Goal: Book appointment/travel/reservation

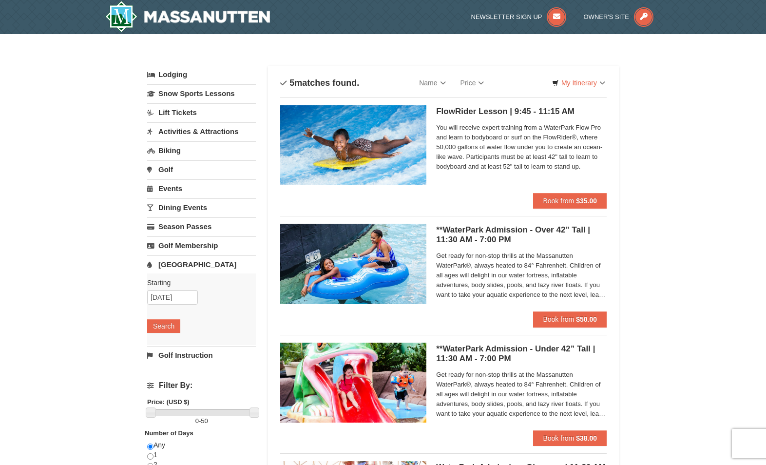
click at [184, 76] on link "Lodging" at bounding box center [201, 75] width 109 height 18
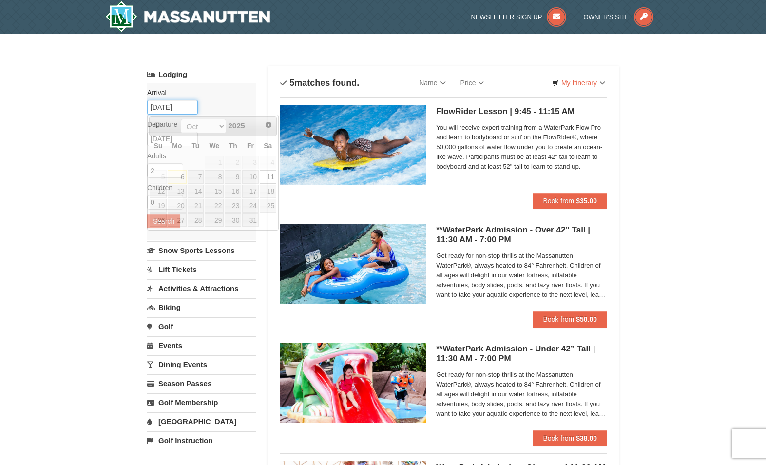
click at [172, 106] on input "10/11/2025" at bounding box center [172, 107] width 51 height 15
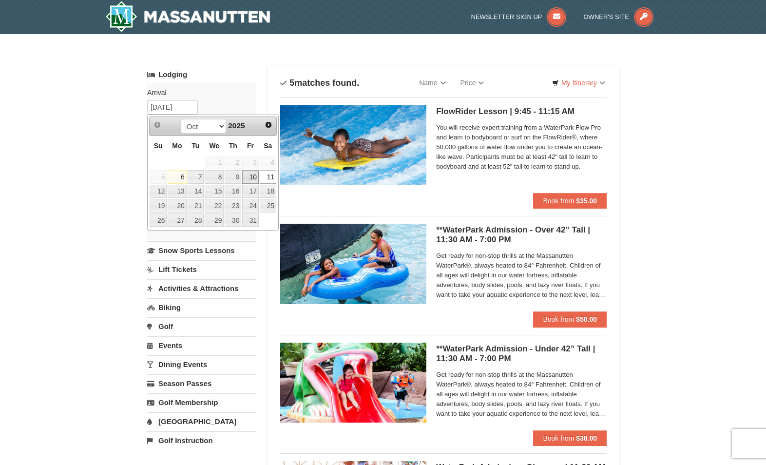
click at [249, 175] on link "10" at bounding box center [250, 177] width 17 height 14
type input "[DATE]"
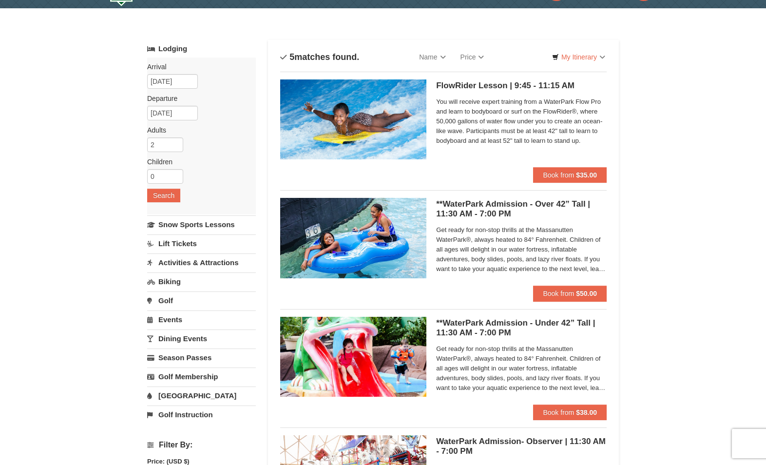
scroll to position [49, 0]
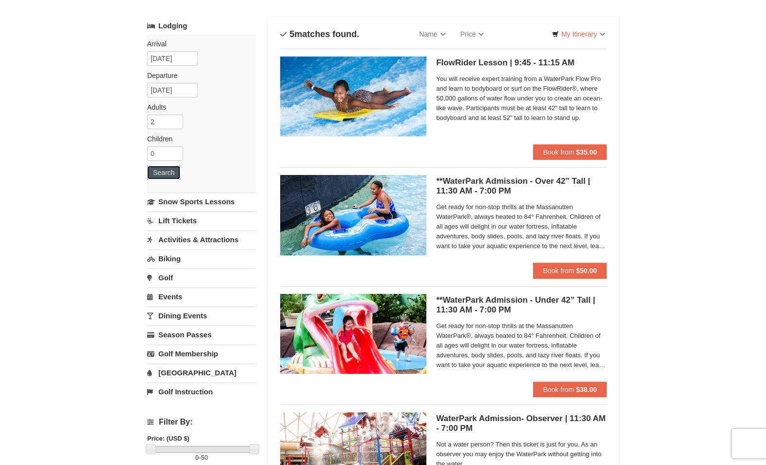
click at [175, 176] on button "Search" at bounding box center [163, 173] width 33 height 14
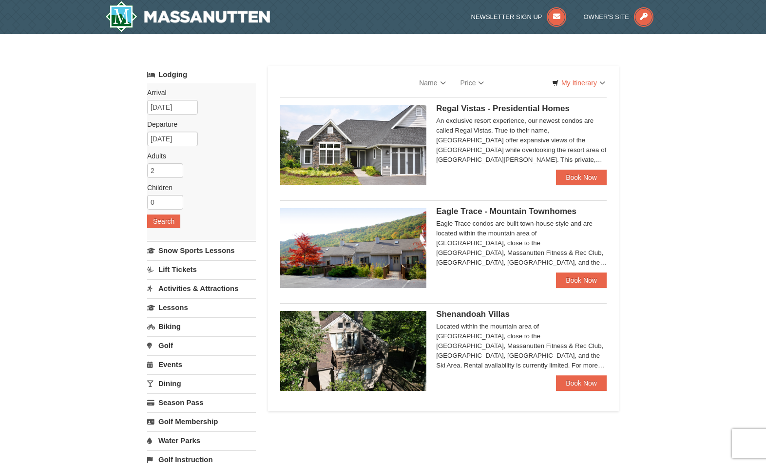
select select "10"
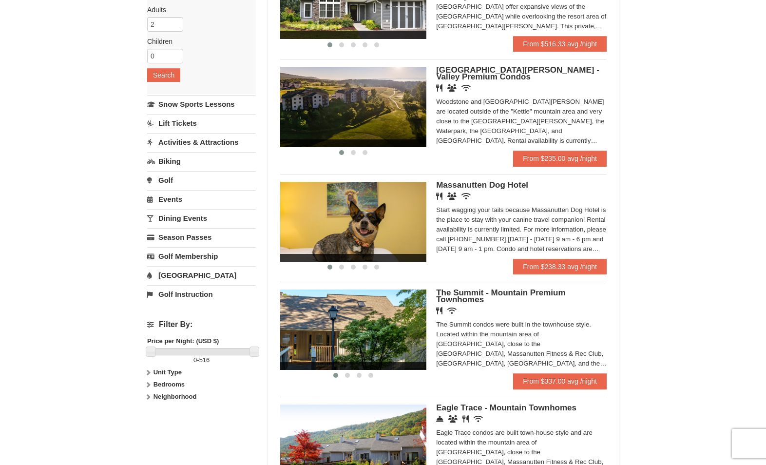
scroll to position [97, 0]
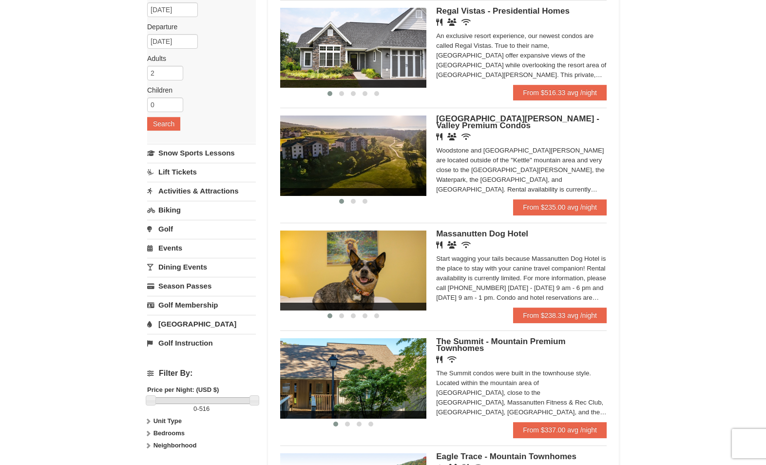
click at [196, 188] on link "Activities & Attractions" at bounding box center [201, 191] width 109 height 18
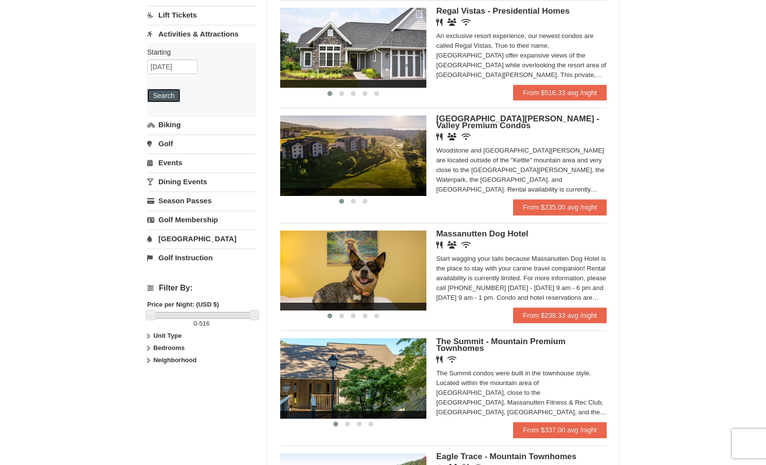
click at [173, 89] on button "Search" at bounding box center [163, 96] width 33 height 14
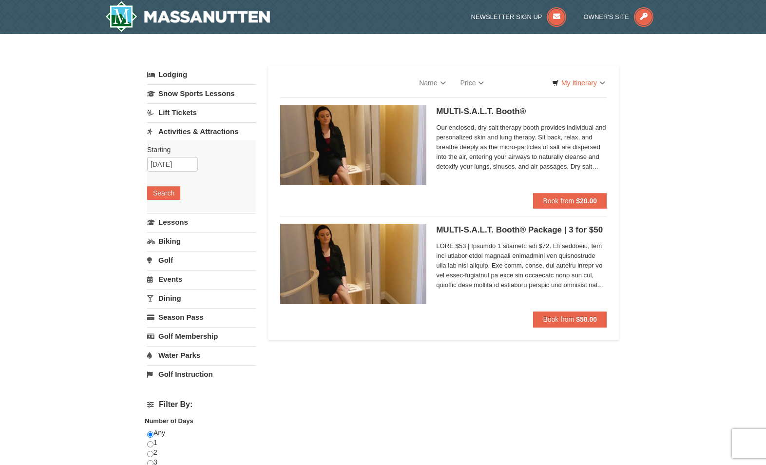
select select "10"
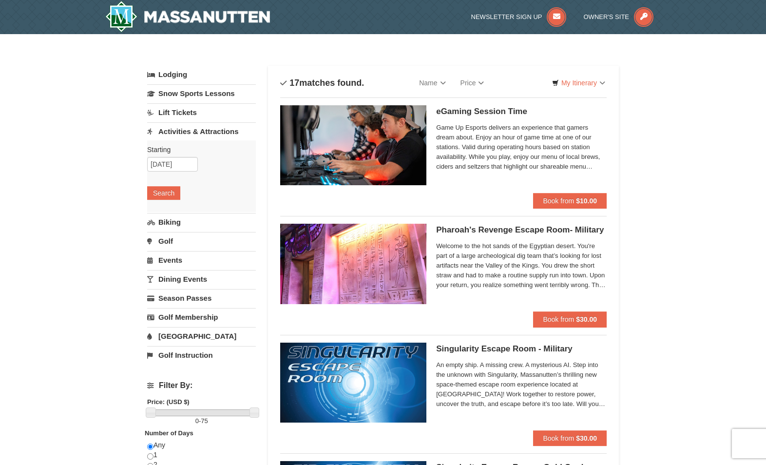
click at [176, 276] on link "Dining Events" at bounding box center [201, 279] width 109 height 18
click at [164, 271] on button "Search" at bounding box center [163, 269] width 33 height 14
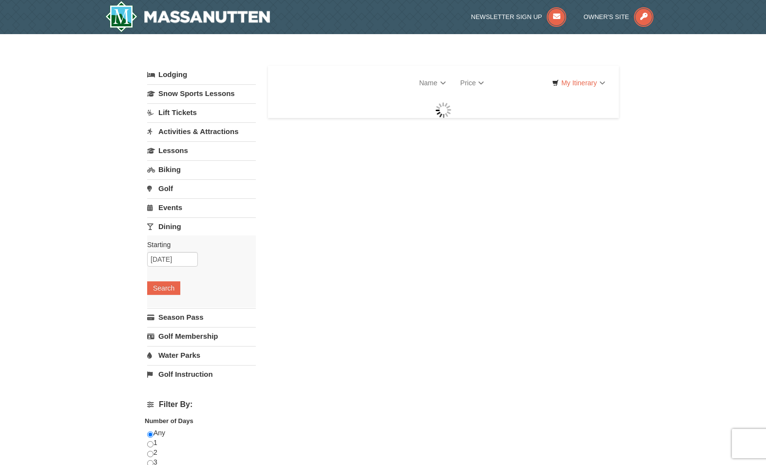
select select "10"
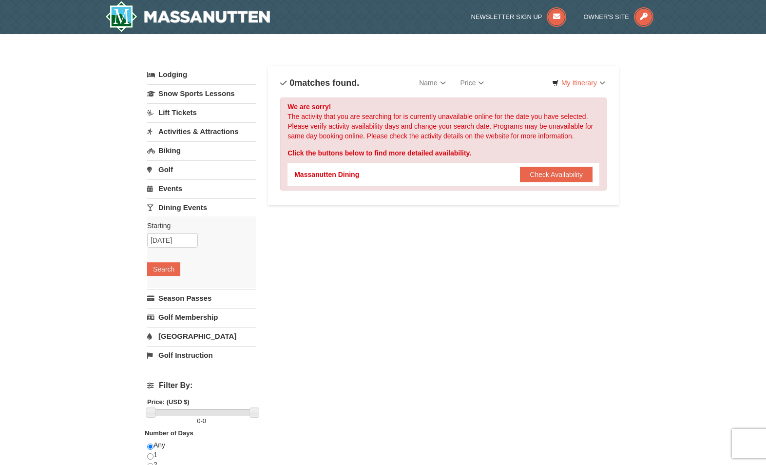
click at [182, 188] on link "Events" at bounding box center [201, 188] width 109 height 18
click at [172, 254] on button "Search" at bounding box center [163, 250] width 33 height 14
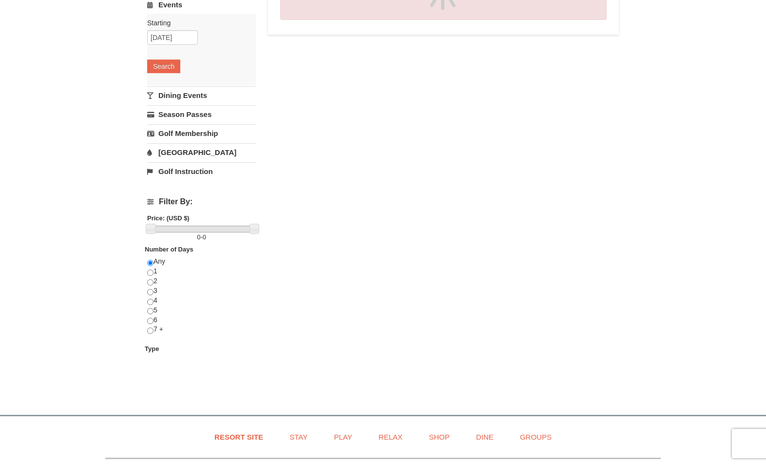
scroll to position [146, 0]
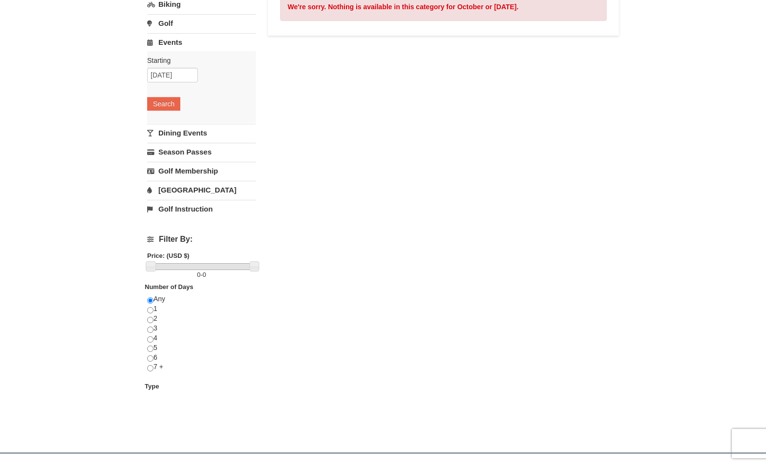
click at [187, 191] on link "[GEOGRAPHIC_DATA]" at bounding box center [201, 190] width 109 height 18
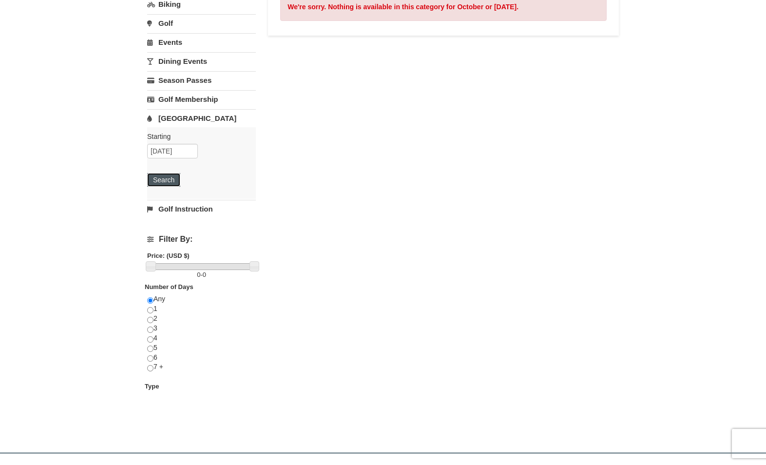
click at [174, 176] on button "Search" at bounding box center [163, 180] width 33 height 14
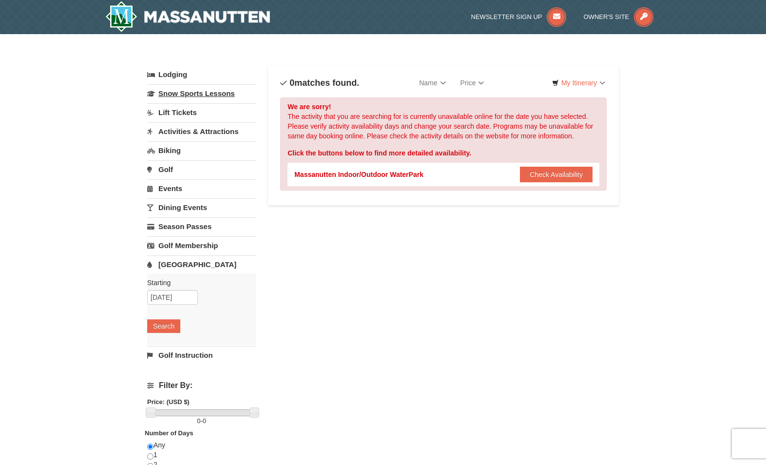
click at [195, 95] on link "Snow Sports Lessons" at bounding box center [201, 93] width 109 height 18
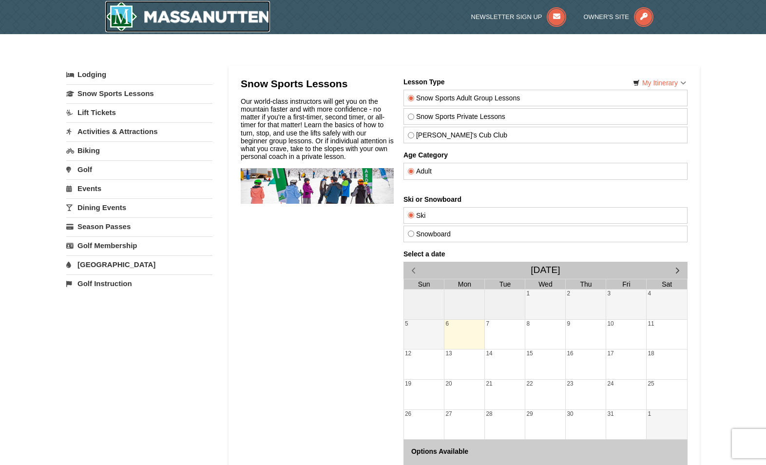
click at [136, 25] on img at bounding box center [187, 16] width 165 height 31
